Goal: Check status

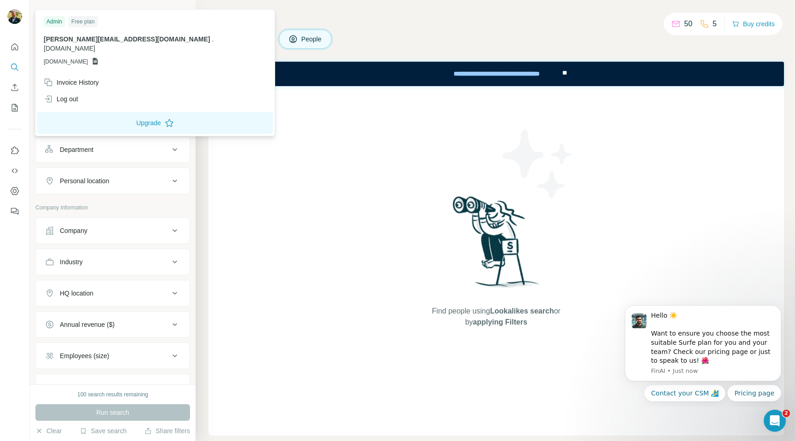
click at [14, 13] on img at bounding box center [14, 16] width 15 height 15
click at [74, 78] on div "Invoice History" at bounding box center [71, 82] width 55 height 9
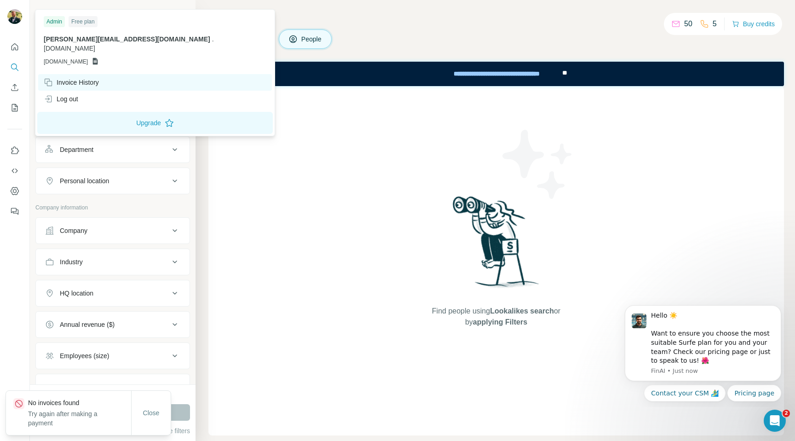
click at [74, 78] on div "Invoice History" at bounding box center [71, 82] width 55 height 9
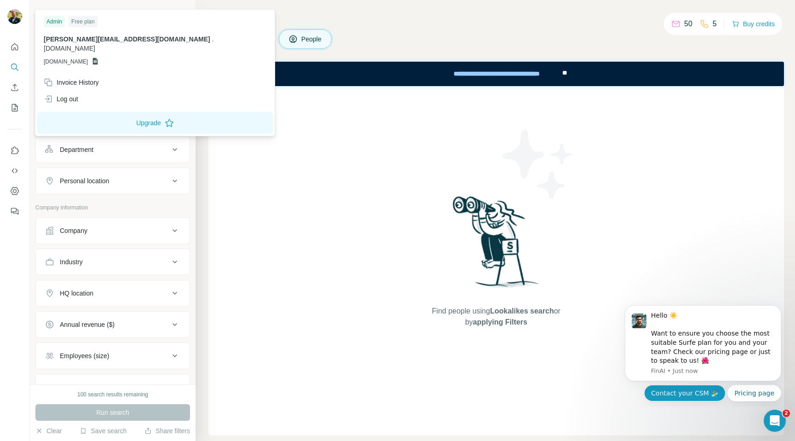
click at [674, 397] on button "Contact your CSM 🏄‍♂️" at bounding box center [684, 393] width 81 height 17
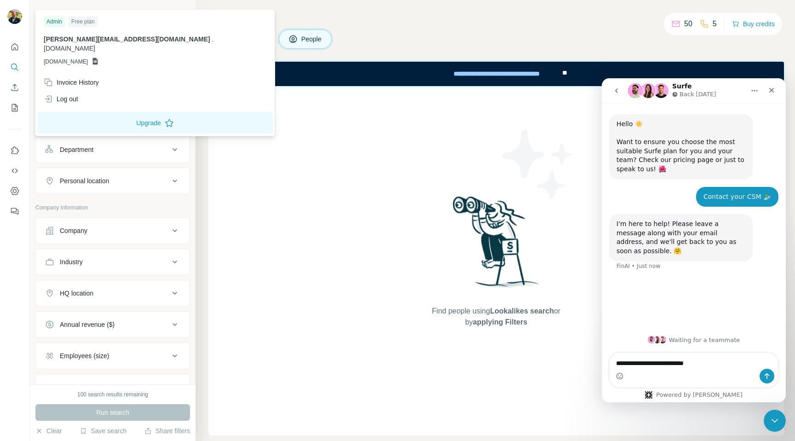
type textarea "**********"
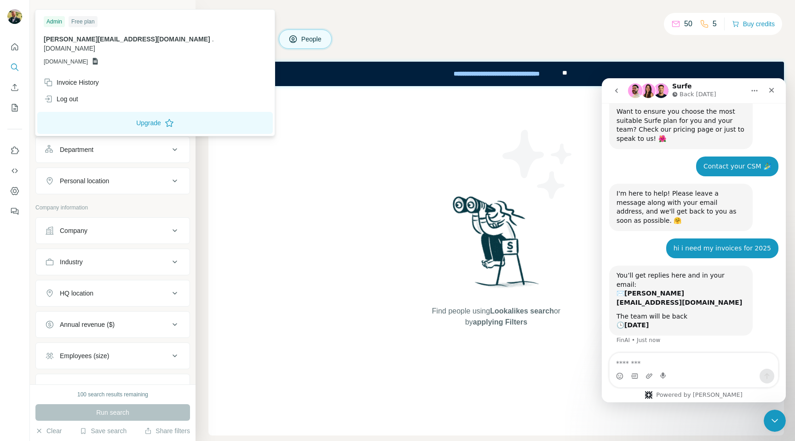
scroll to position [31, 0]
